Goal: Task Accomplishment & Management: Use online tool/utility

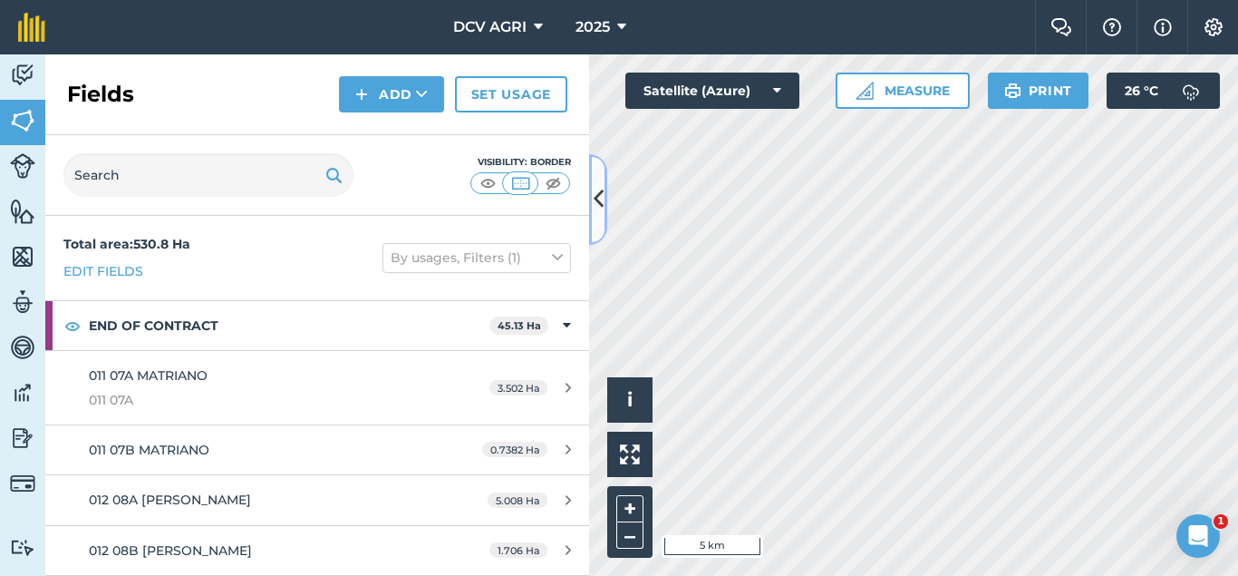
click at [598, 179] on button at bounding box center [598, 199] width 18 height 91
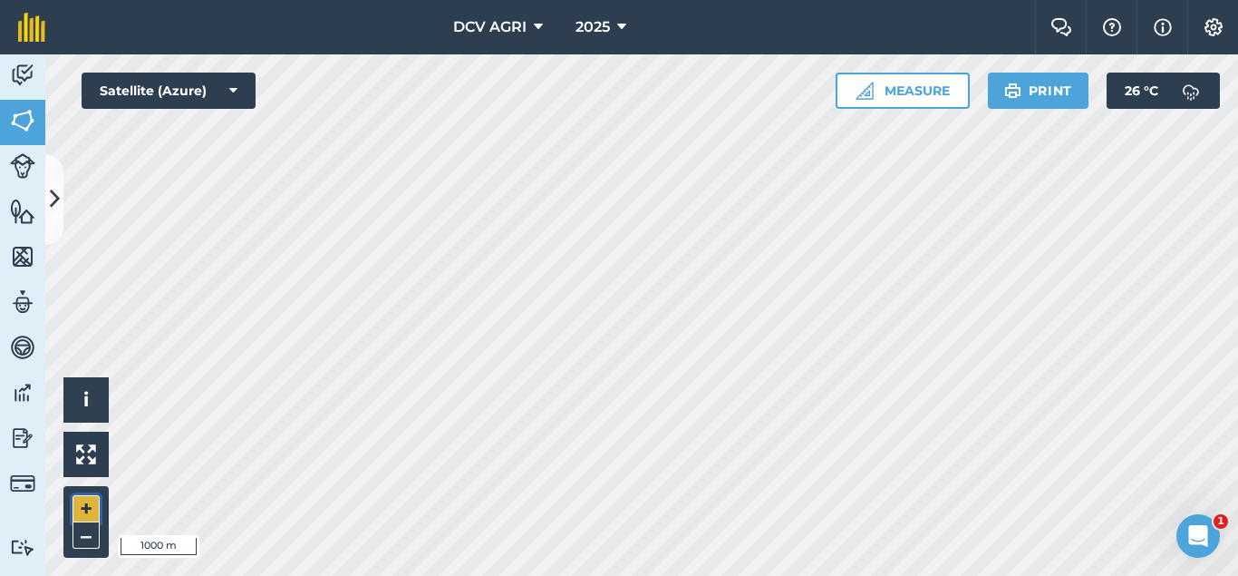
click at [91, 505] on button "+" at bounding box center [86, 508] width 27 height 27
click at [91, 512] on button "+" at bounding box center [86, 508] width 27 height 27
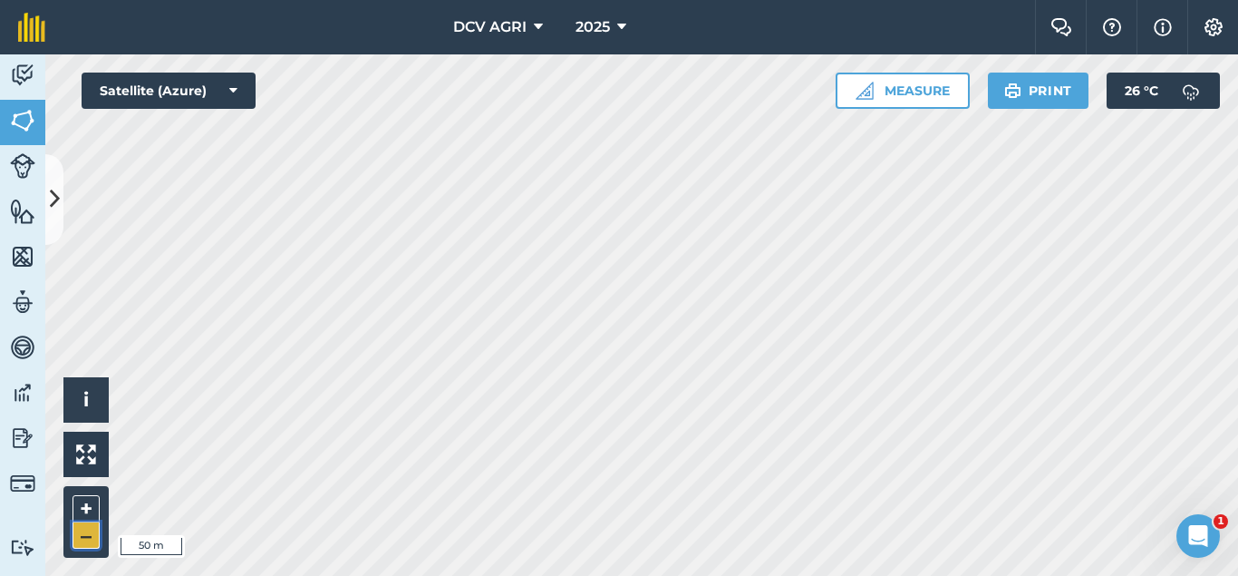
click at [80, 531] on button "–" at bounding box center [86, 535] width 27 height 26
